Goal: Information Seeking & Learning: Learn about a topic

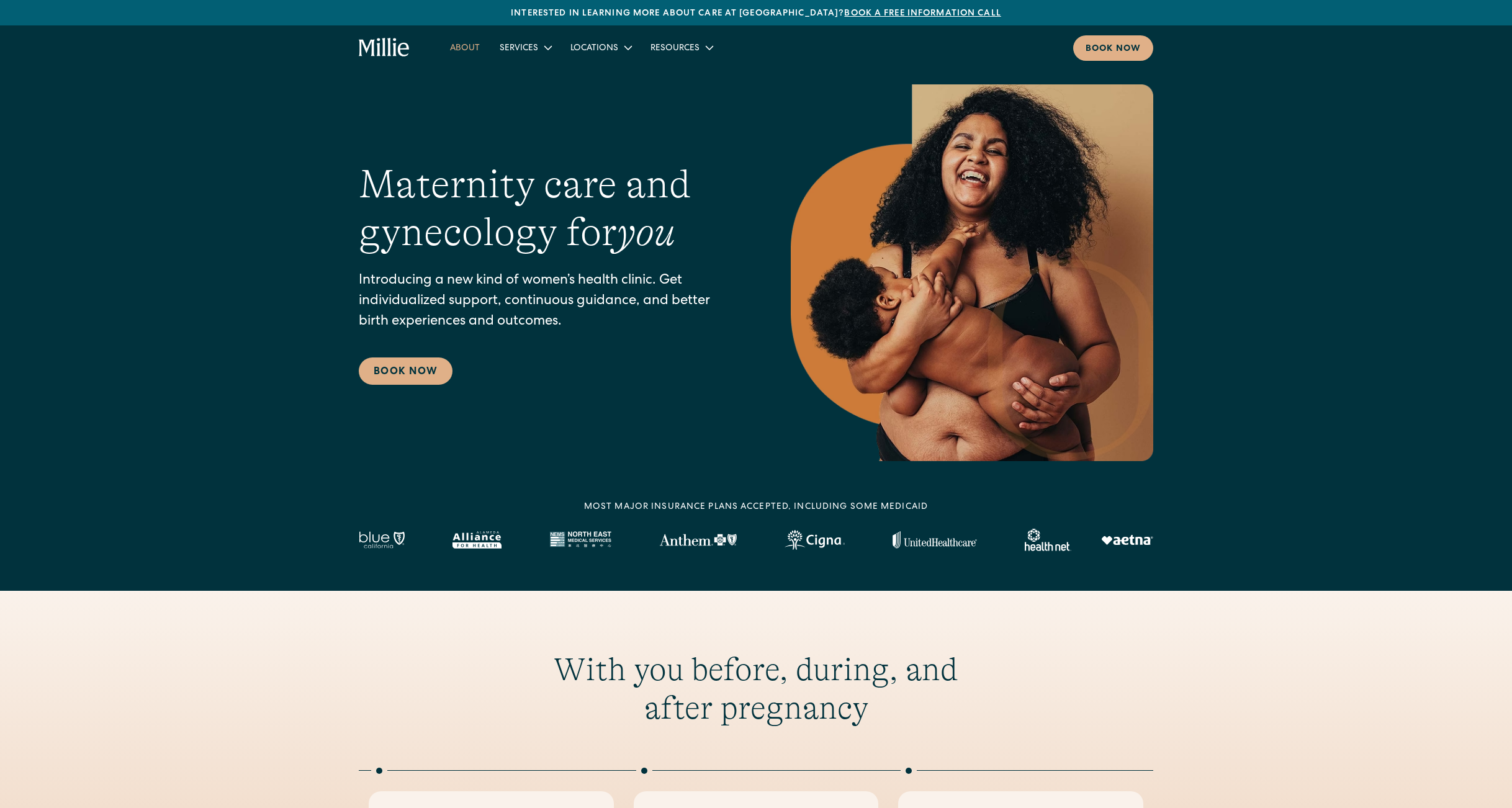
click at [453, 49] on link "About" at bounding box center [465, 47] width 50 height 21
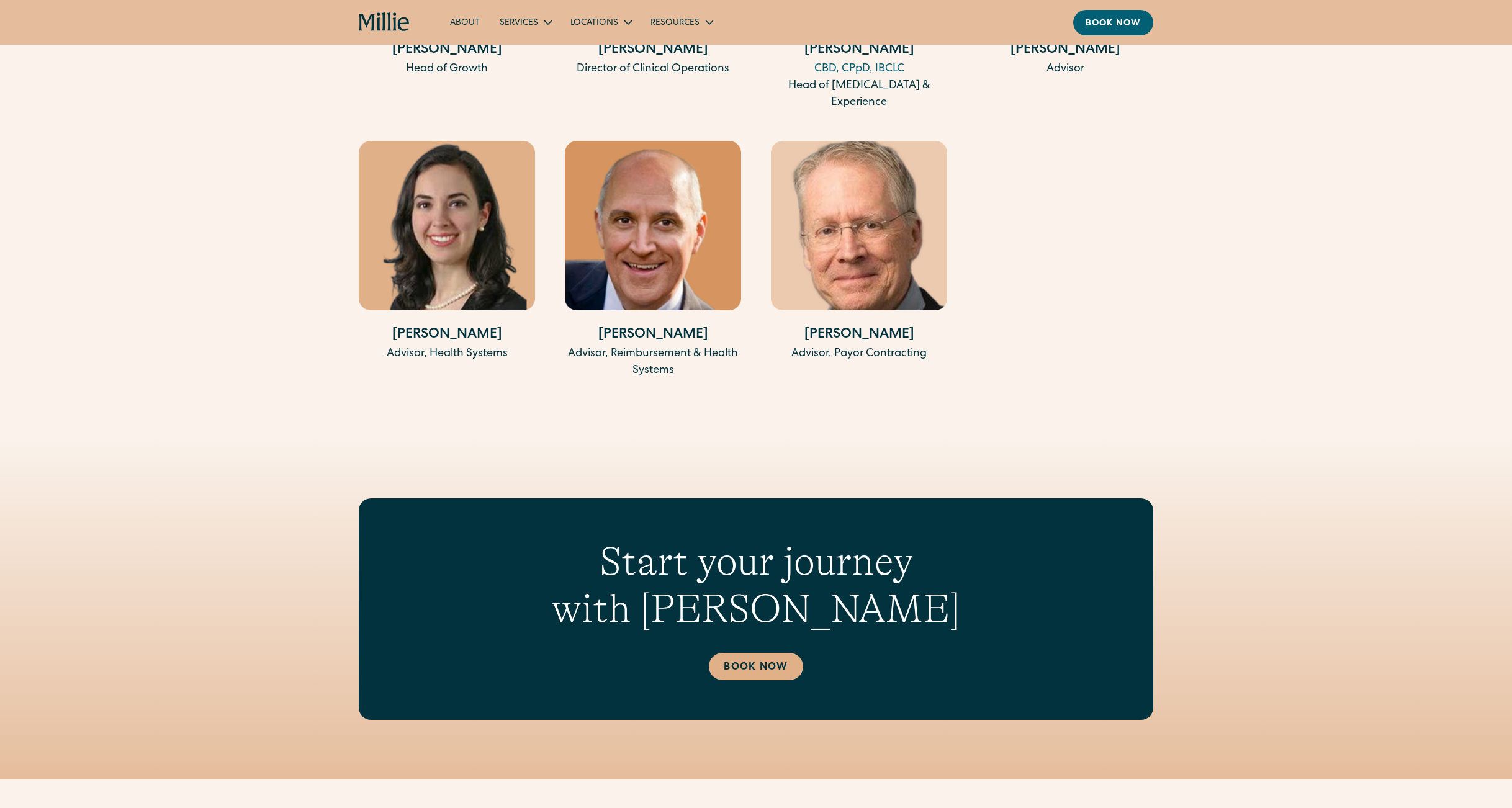
scroll to position [2672, 0]
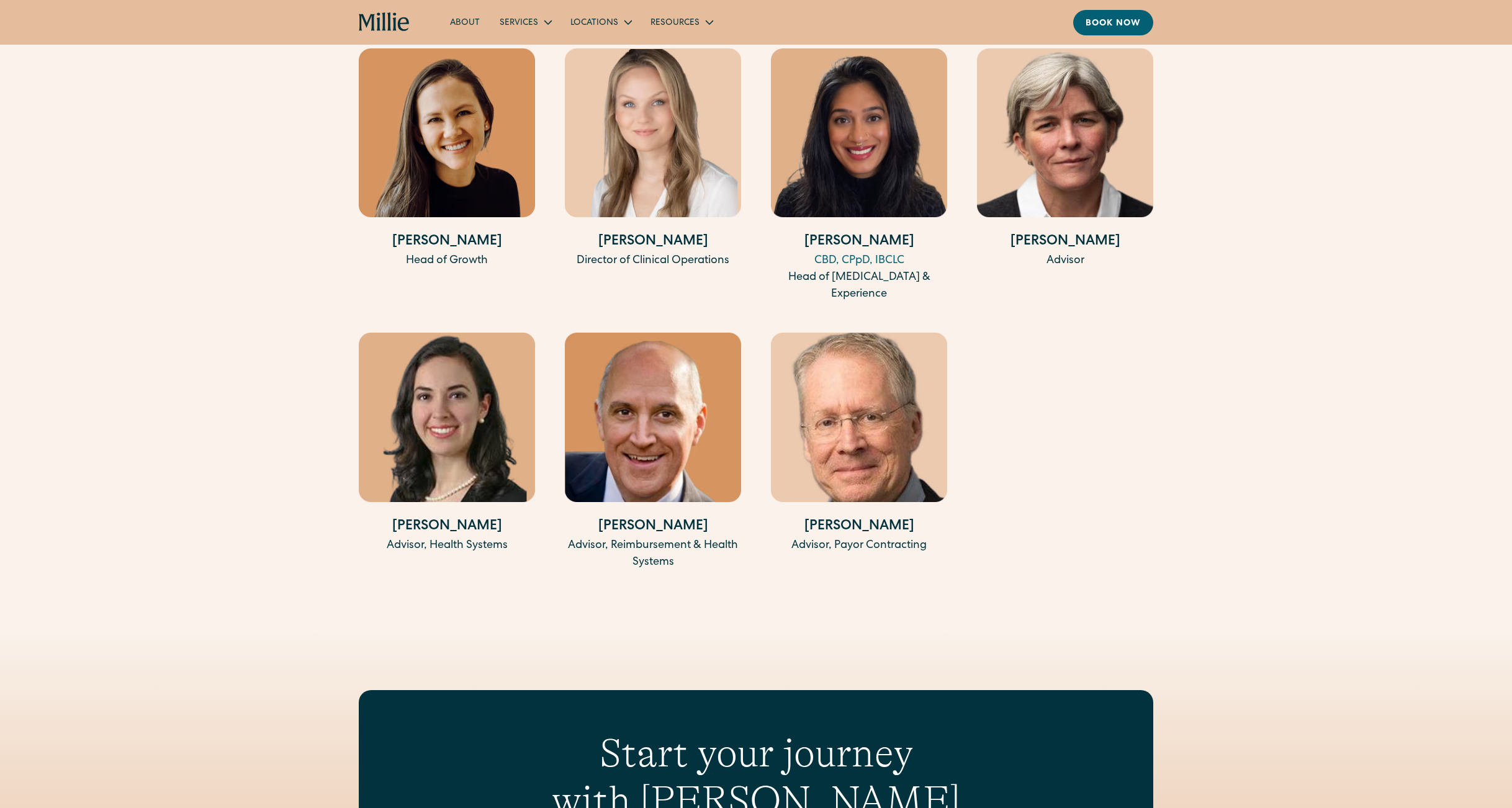
click at [470, 16] on link "About" at bounding box center [465, 22] width 50 height 21
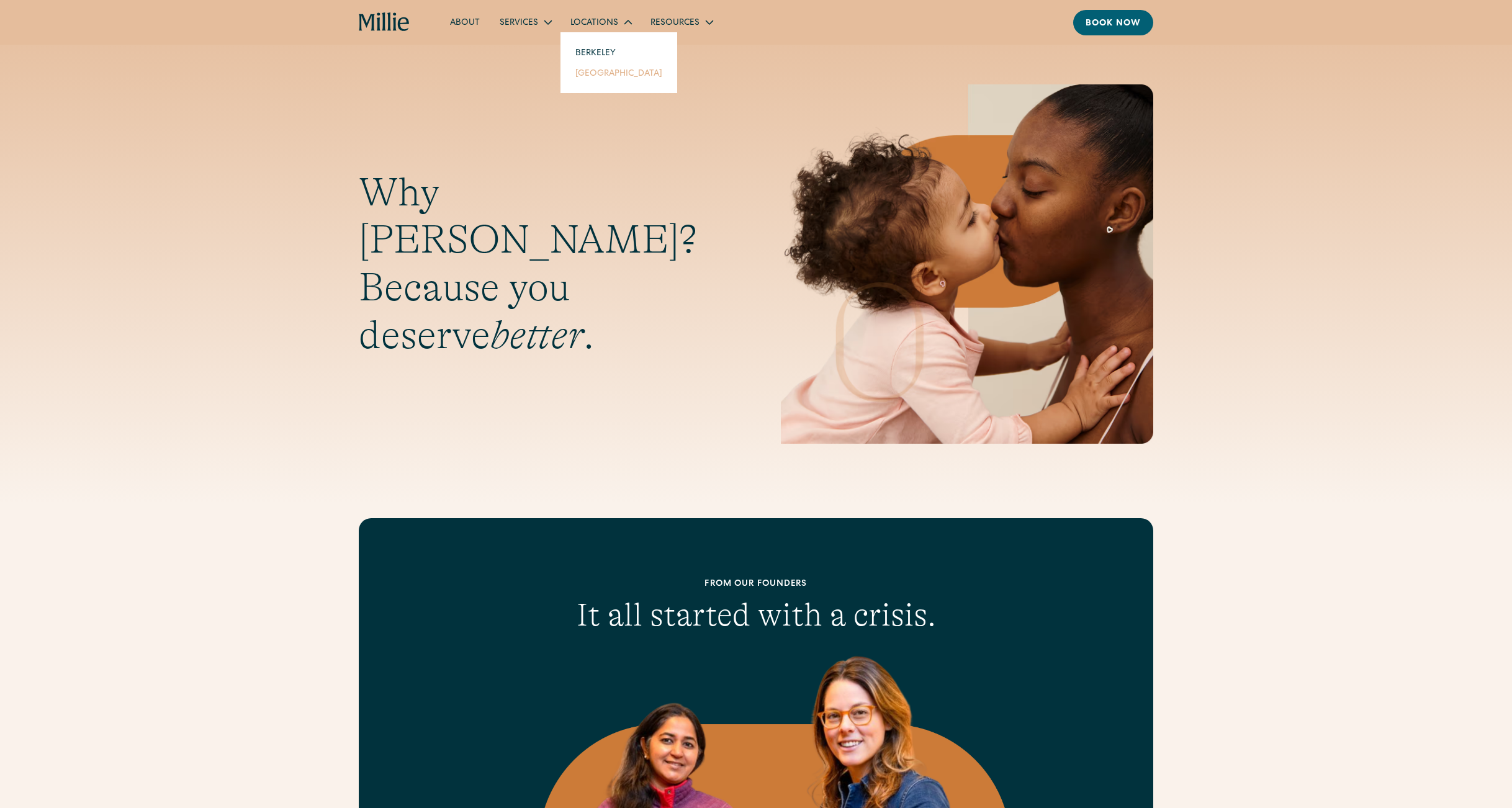
click at [600, 71] on link "[GEOGRAPHIC_DATA]" at bounding box center [619, 73] width 107 height 21
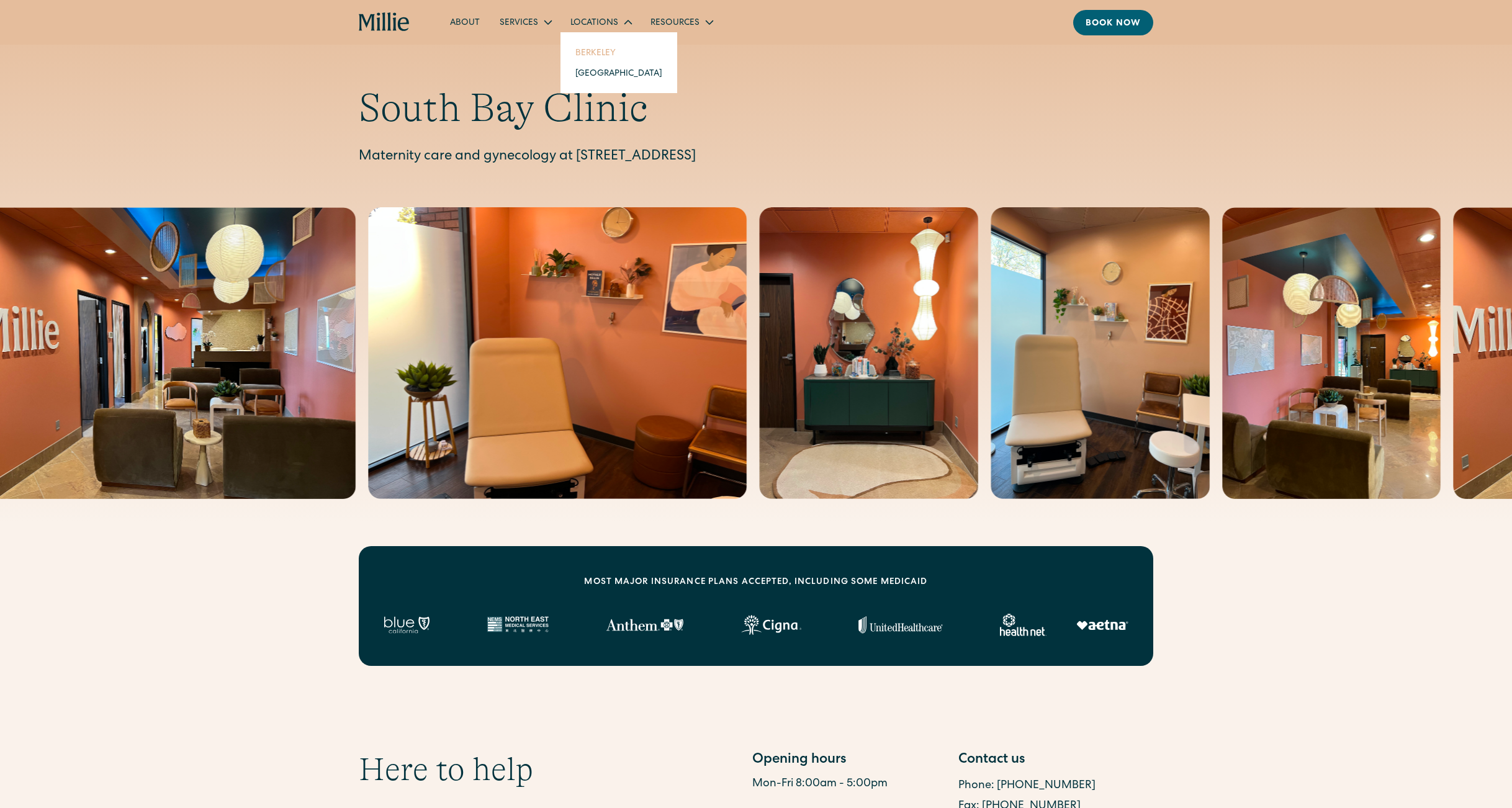
click at [588, 49] on link "Berkeley" at bounding box center [619, 52] width 107 height 21
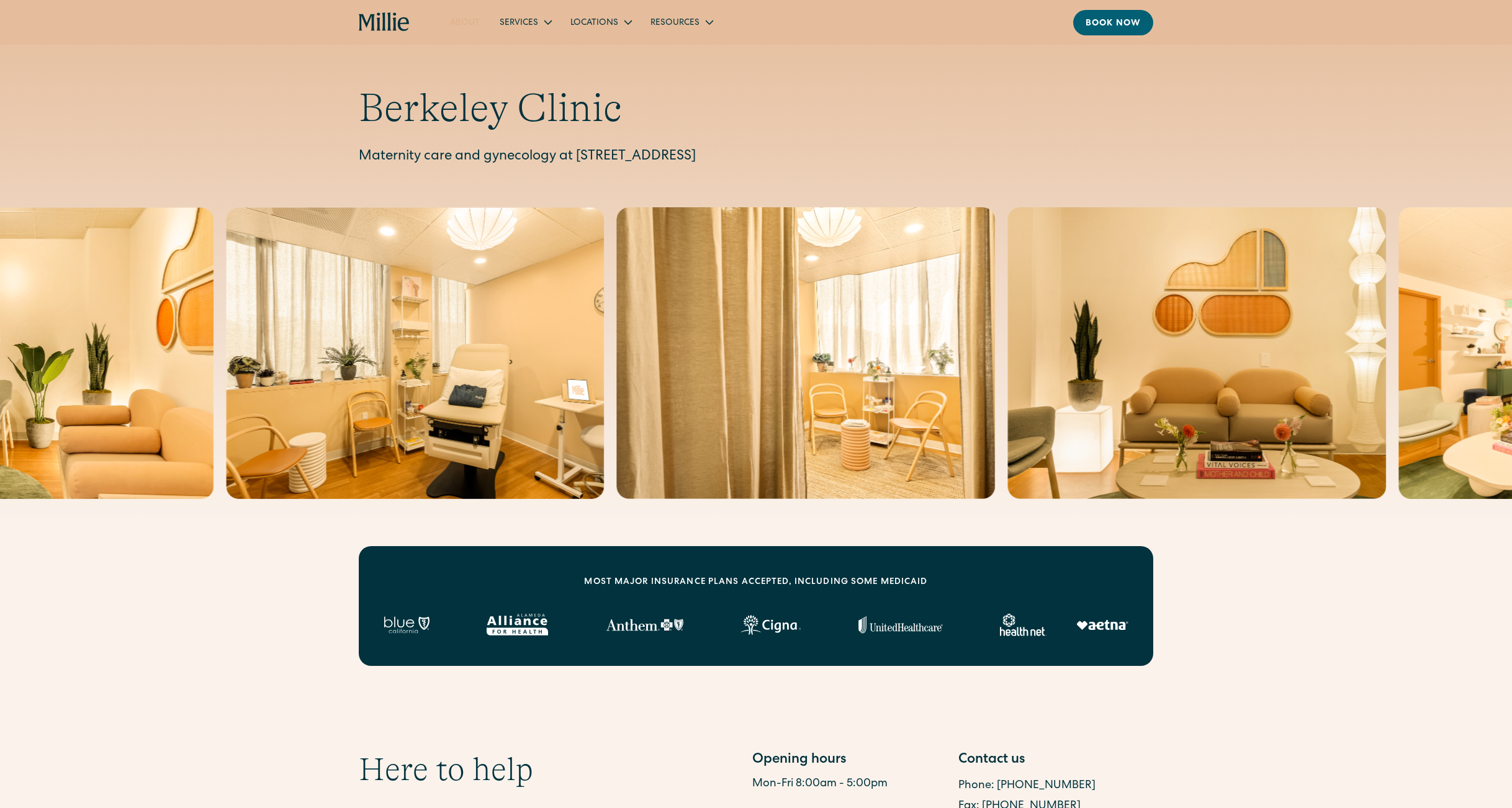
click at [474, 23] on link "About" at bounding box center [465, 22] width 50 height 21
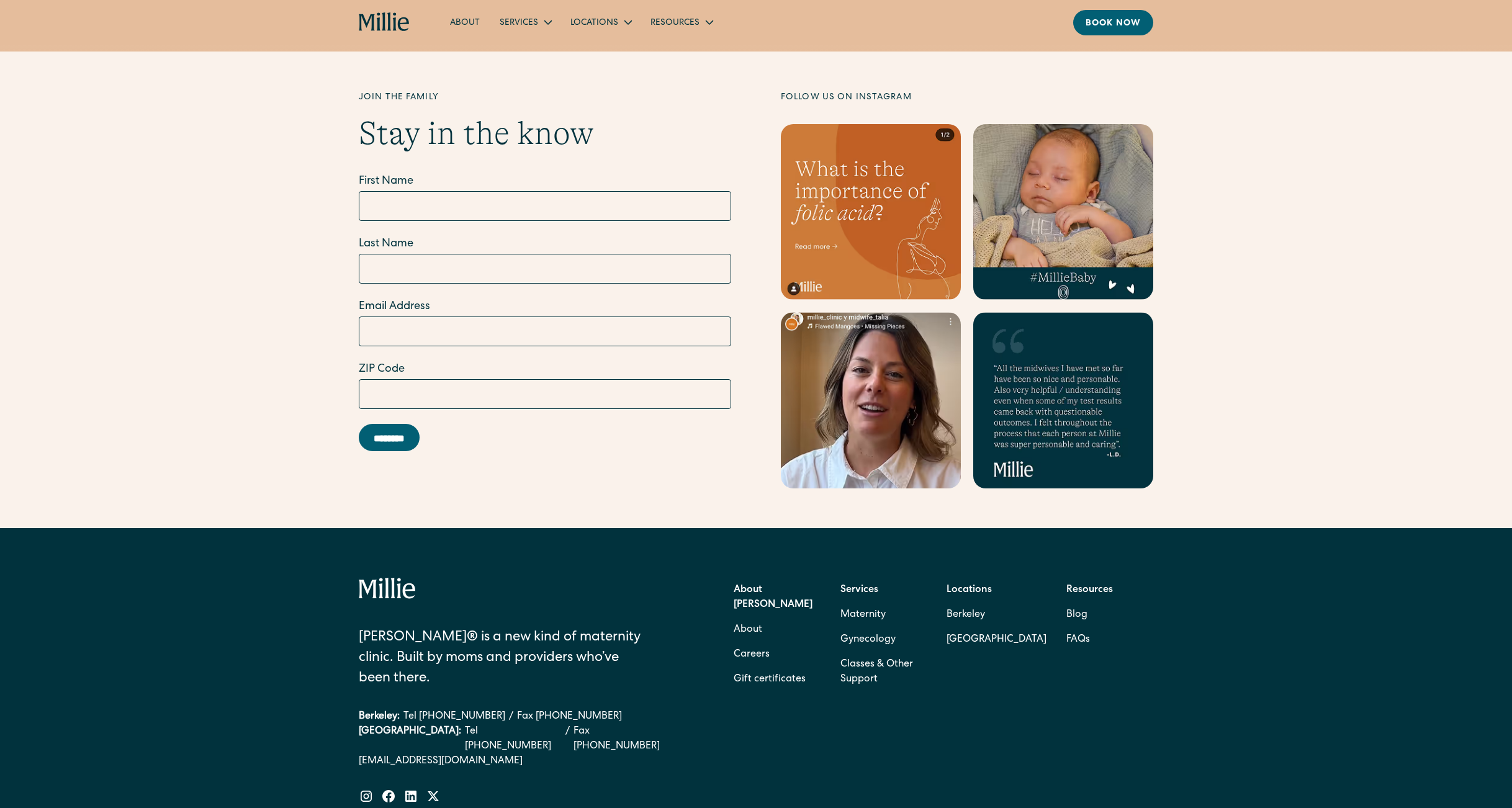
scroll to position [3711, 0]
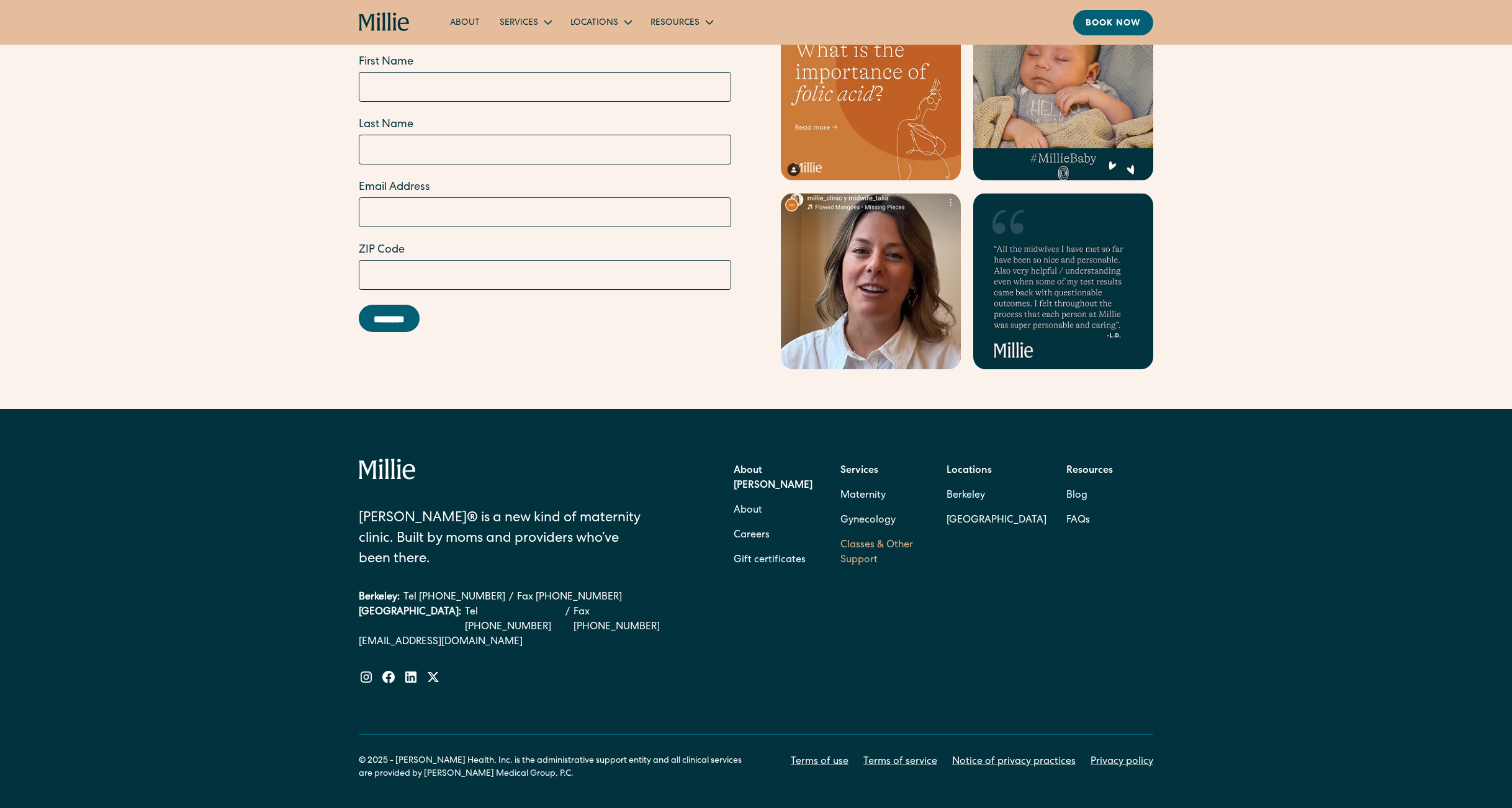
click at [895, 533] on link "Classes & Other Support" at bounding box center [883, 553] width 87 height 40
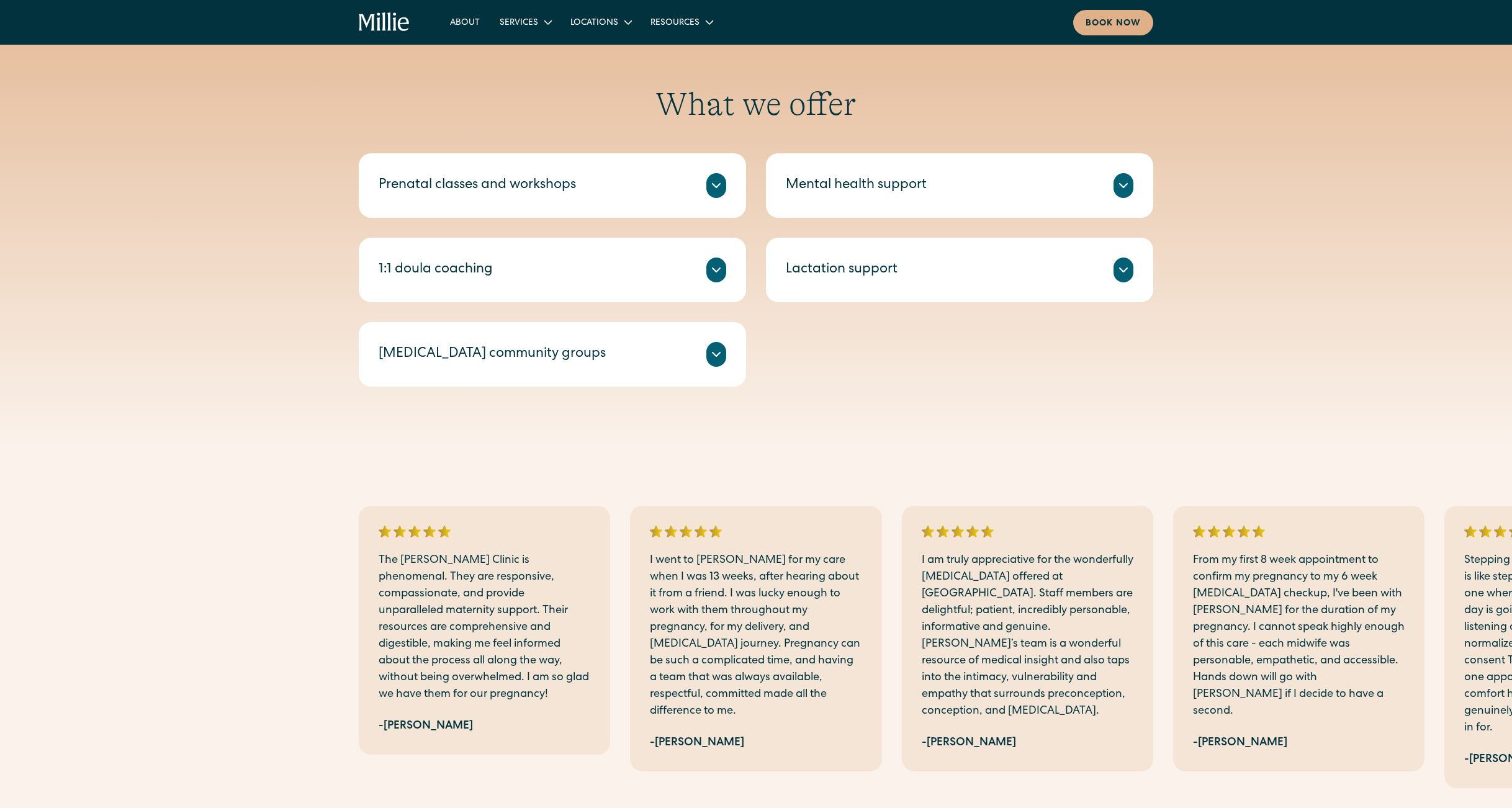
scroll to position [437, 0]
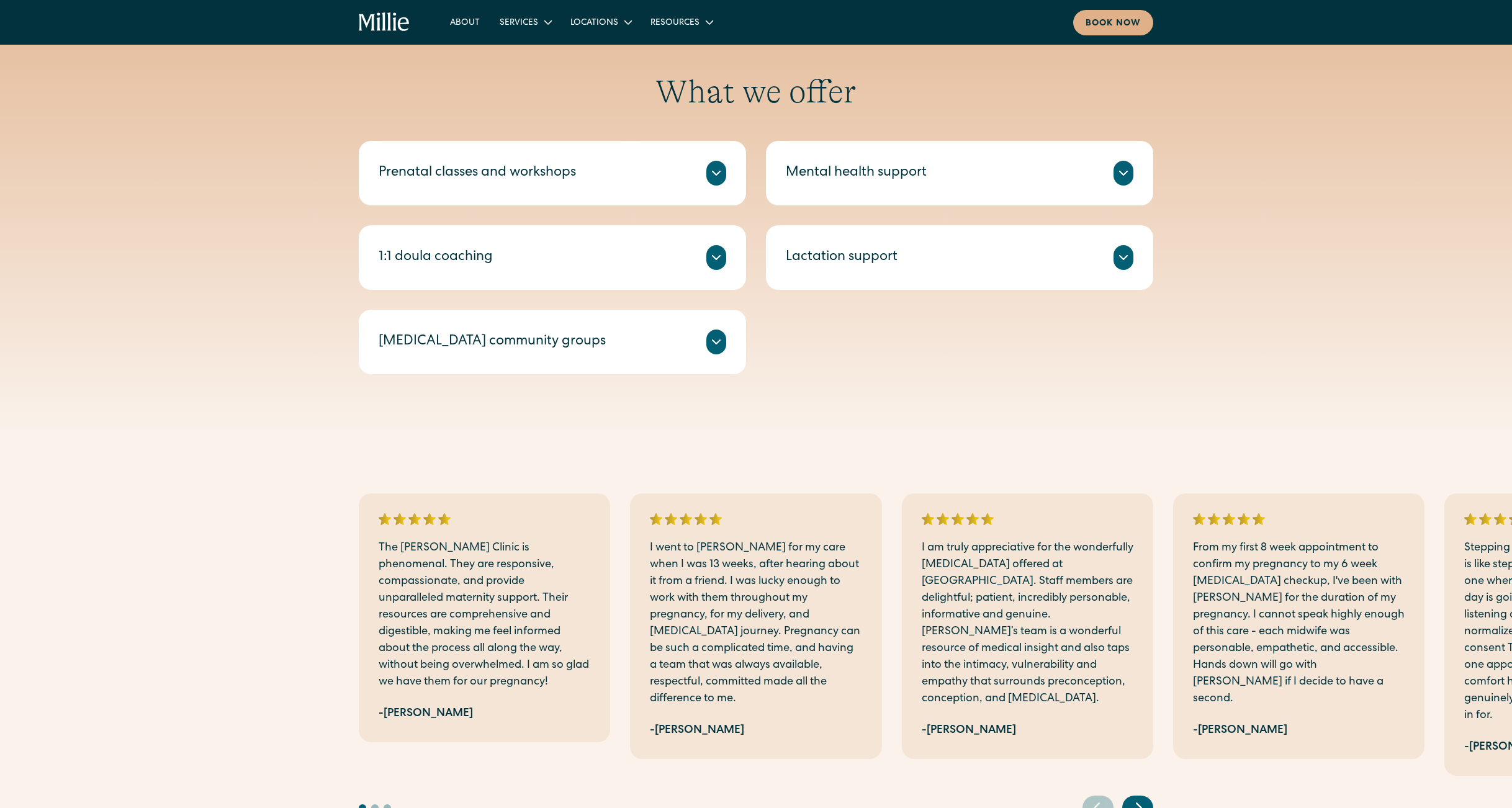
click at [583, 354] on div "Led by a Millie Midwife who is also a lactation consultant, these intentionally…" at bounding box center [552, 356] width 348 height 5
click at [716, 348] on icon at bounding box center [716, 341] width 15 height 15
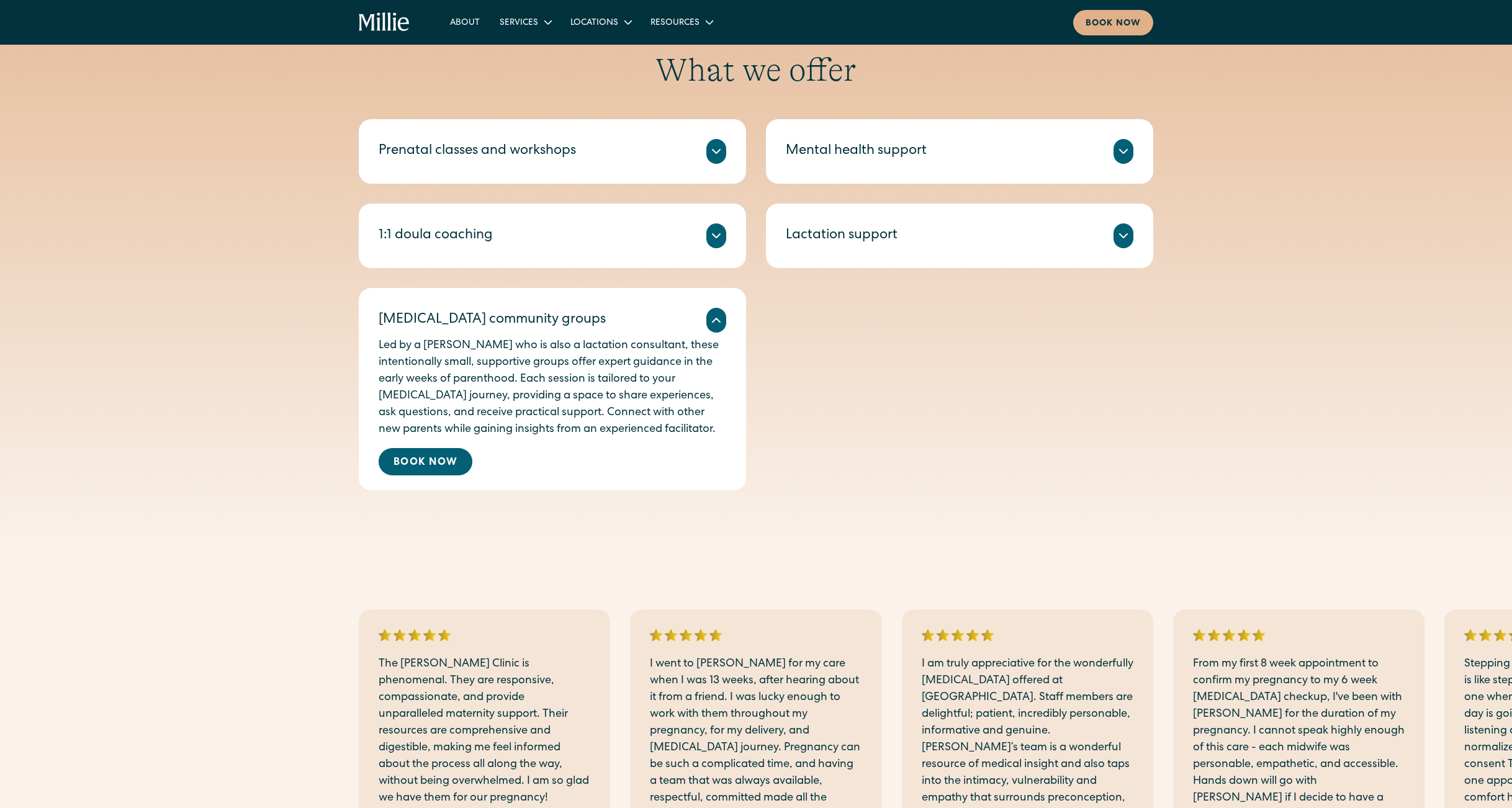
scroll to position [743, 0]
